Goal: Task Accomplishment & Management: Manage account settings

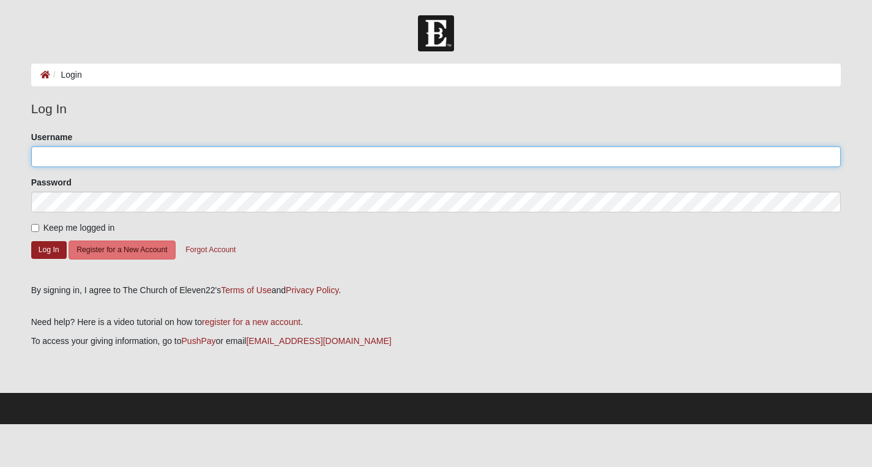
click at [90, 154] on input "Username" at bounding box center [436, 156] width 810 height 21
type input "[EMAIL_ADDRESS][DOMAIN_NAME]"
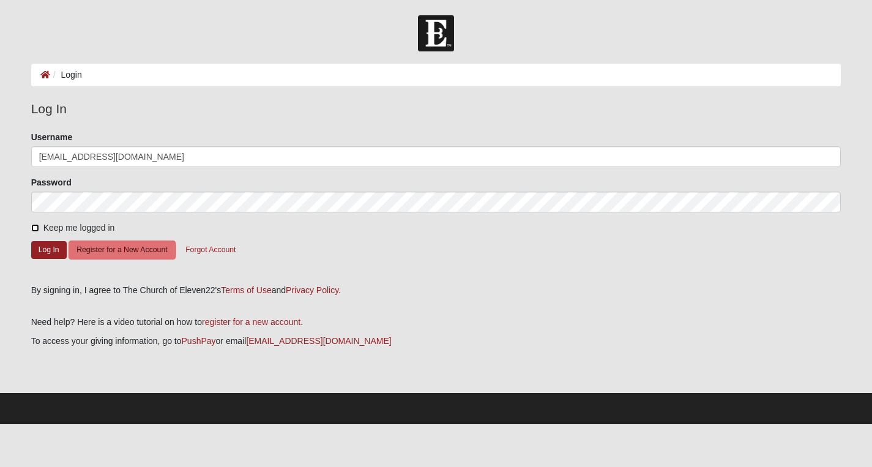
click at [33, 226] on input "Keep me logged in" at bounding box center [35, 228] width 8 height 8
checkbox input "true"
click at [47, 250] on button "Log In" at bounding box center [48, 250] width 35 height 18
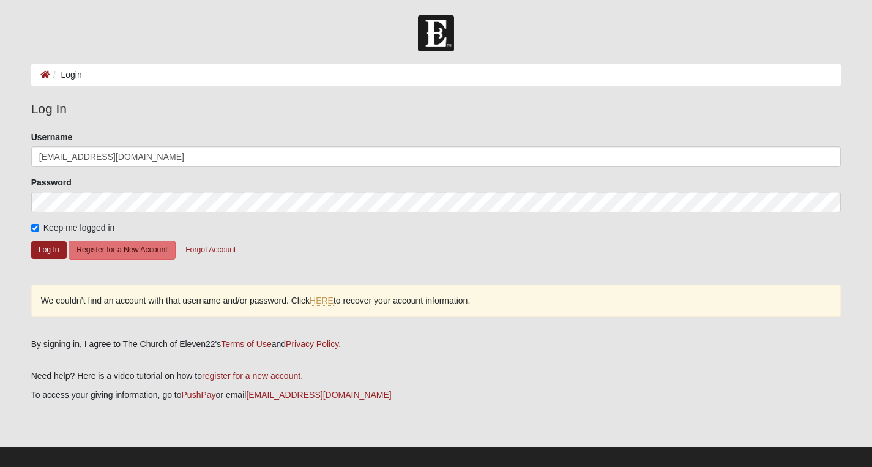
click at [307, 302] on div "We couldn’t find an account with that username and/or password. Click HERE to r…" at bounding box center [436, 301] width 810 height 32
click at [327, 304] on link "HERE" at bounding box center [322, 301] width 24 height 10
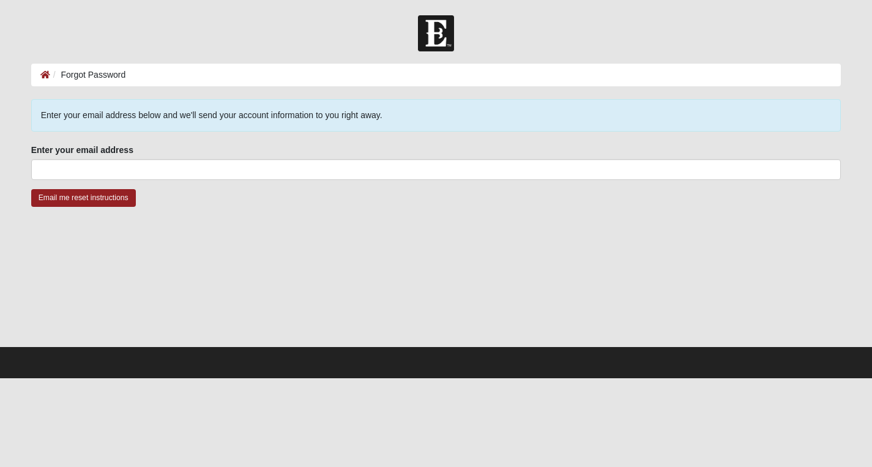
click at [78, 158] on div "Enter your email address Enter your email address is required." at bounding box center [436, 162] width 810 height 36
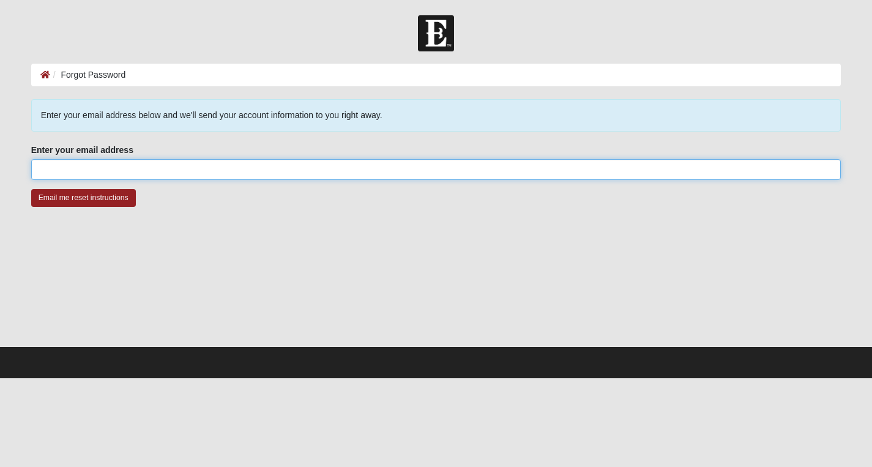
click at [72, 168] on input "Enter your email address" at bounding box center [436, 169] width 810 height 21
type input "[EMAIL_ADDRESS][DOMAIN_NAME]"
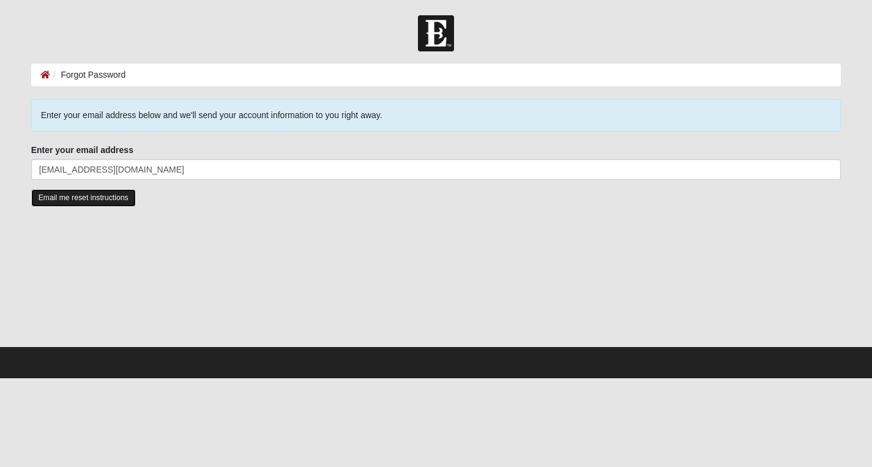
click at [82, 198] on input "Email me reset instructions" at bounding box center [83, 198] width 105 height 18
